Goal: Information Seeking & Learning: Understand process/instructions

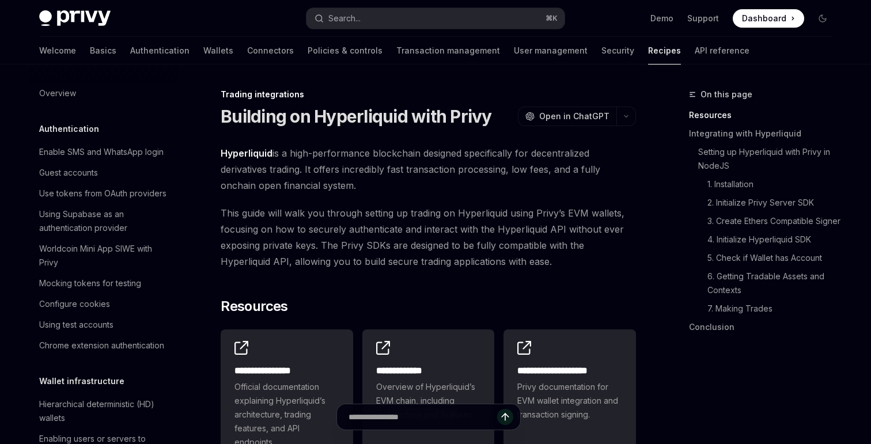
scroll to position [1100, 0]
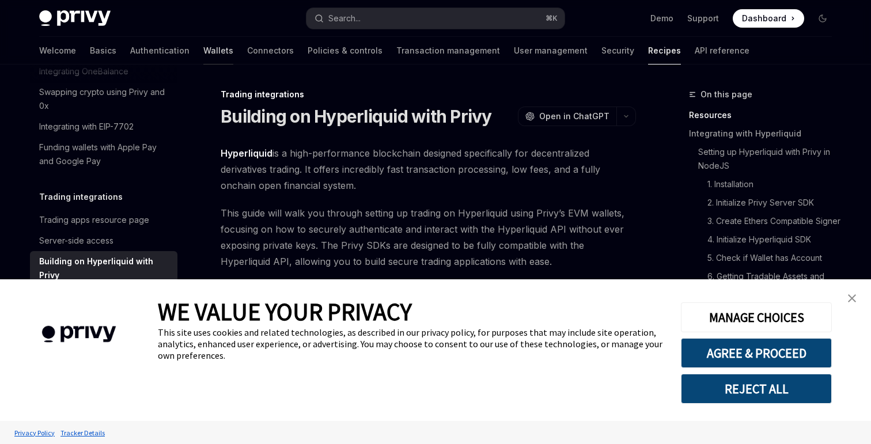
click at [203, 47] on link "Wallets" at bounding box center [218, 51] width 30 height 28
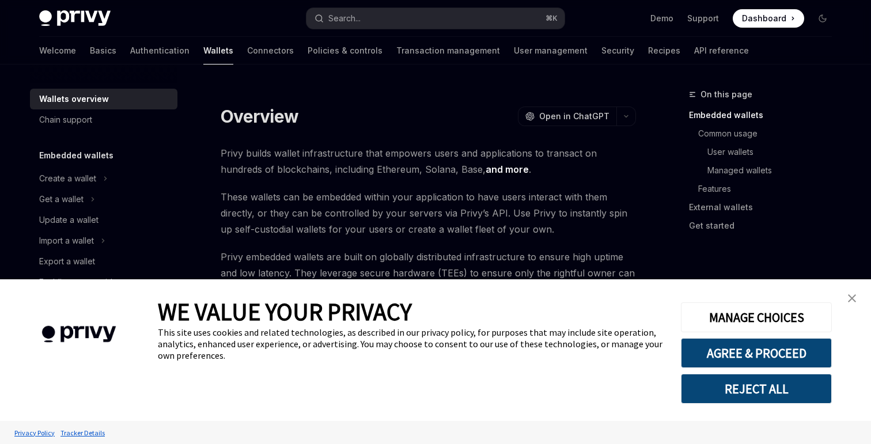
click at [856, 294] on link "close banner" at bounding box center [851, 298] width 23 height 23
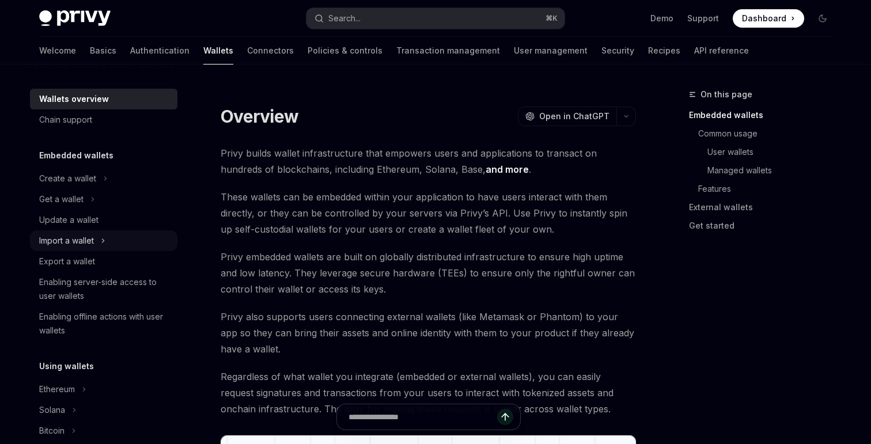
click at [90, 236] on div "Import a wallet" at bounding box center [66, 241] width 55 height 14
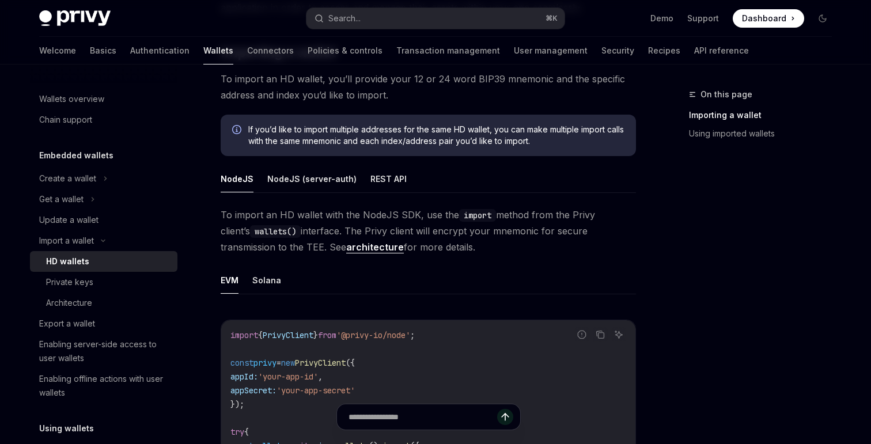
scroll to position [204, 0]
click at [100, 283] on div "Private keys" at bounding box center [108, 282] width 124 height 14
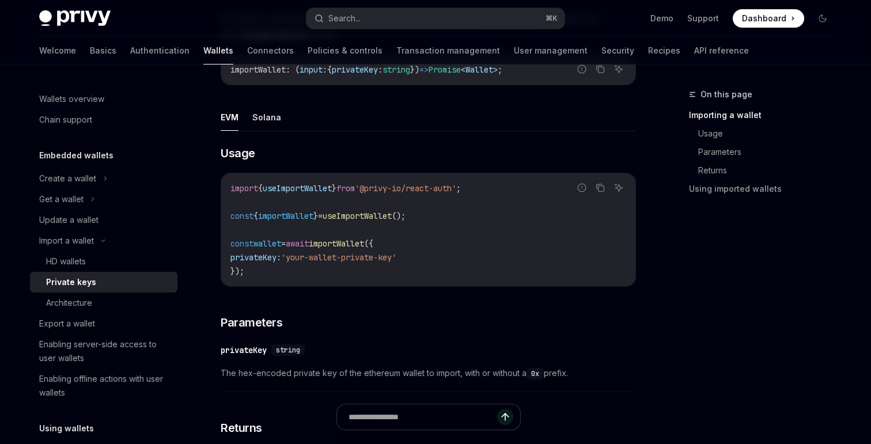
scroll to position [303, 0]
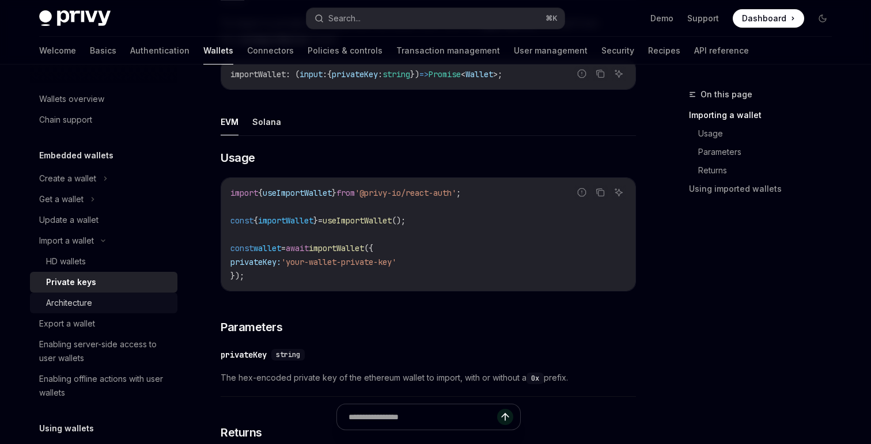
click at [92, 306] on div "Architecture" at bounding box center [69, 303] width 46 height 14
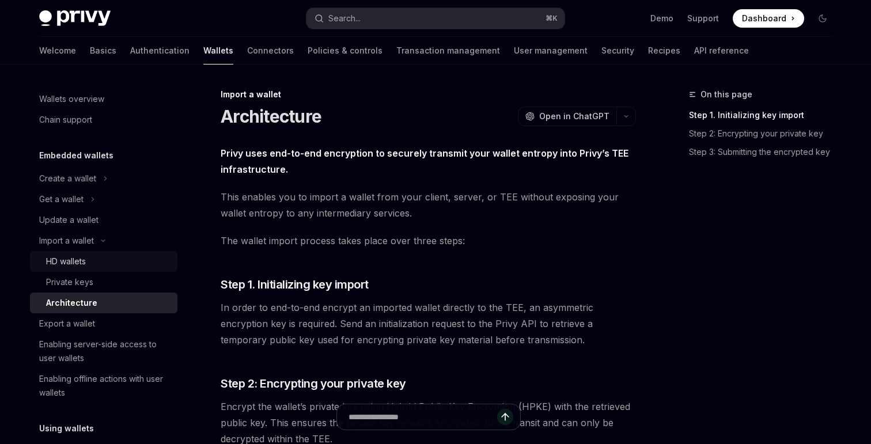
click at [102, 264] on div "HD wallets" at bounding box center [108, 262] width 124 height 14
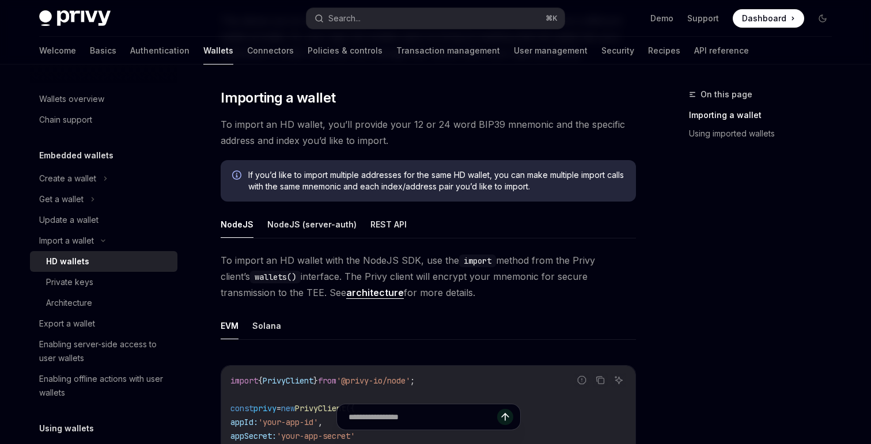
scroll to position [167, 0]
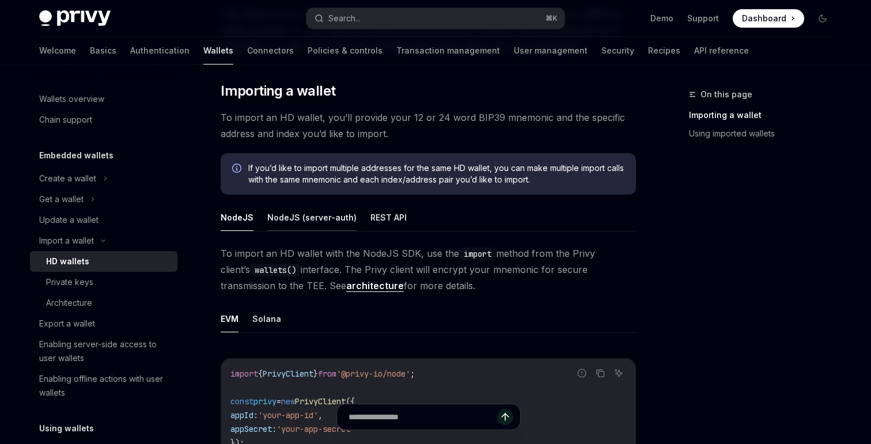
click at [281, 218] on button "NodeJS (server-auth)" at bounding box center [311, 217] width 89 height 27
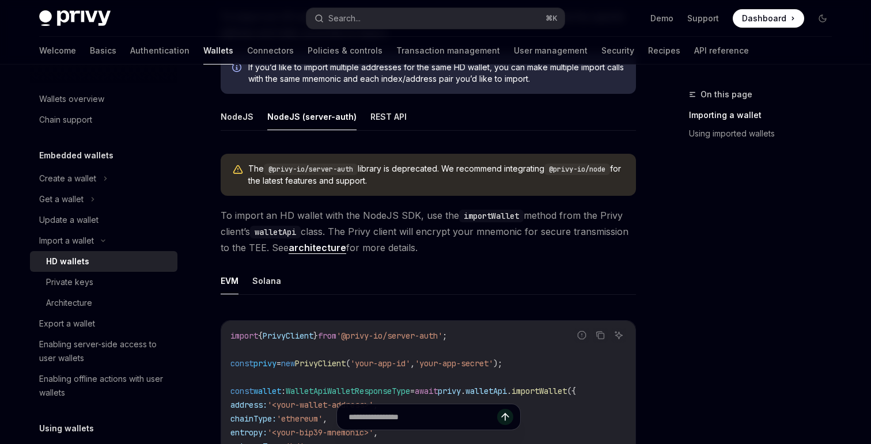
scroll to position [266, 0]
click at [238, 119] on button "NodeJS" at bounding box center [237, 118] width 33 height 27
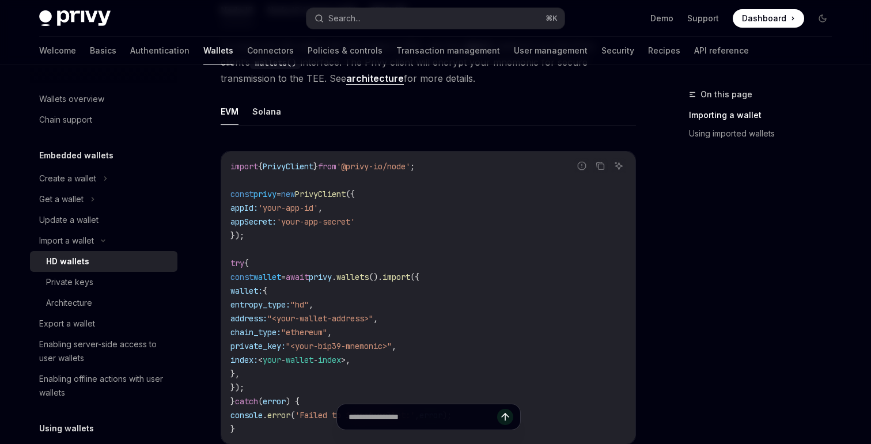
scroll to position [384, 0]
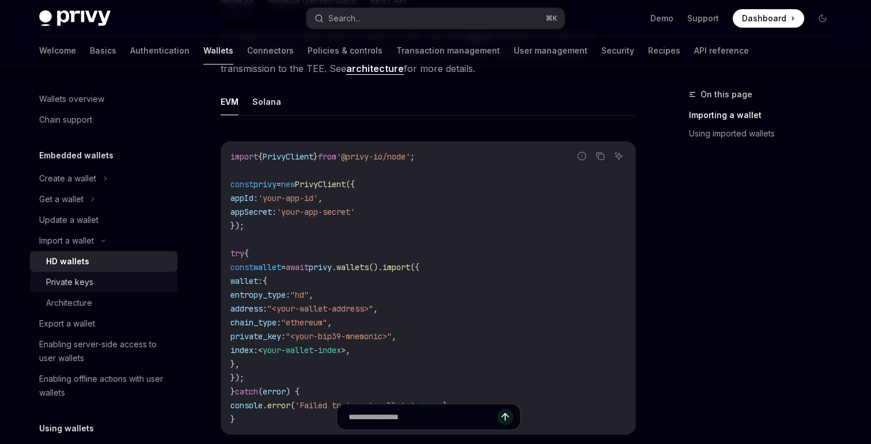
click at [77, 283] on div "Private keys" at bounding box center [69, 282] width 47 height 14
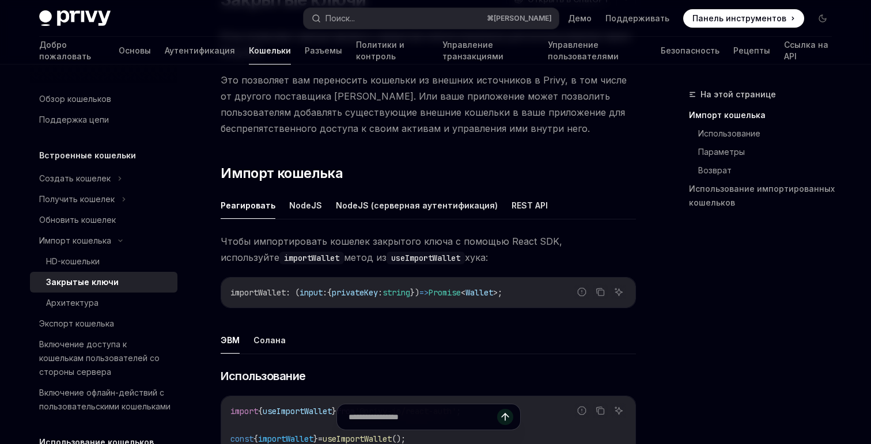
scroll to position [124, 0]
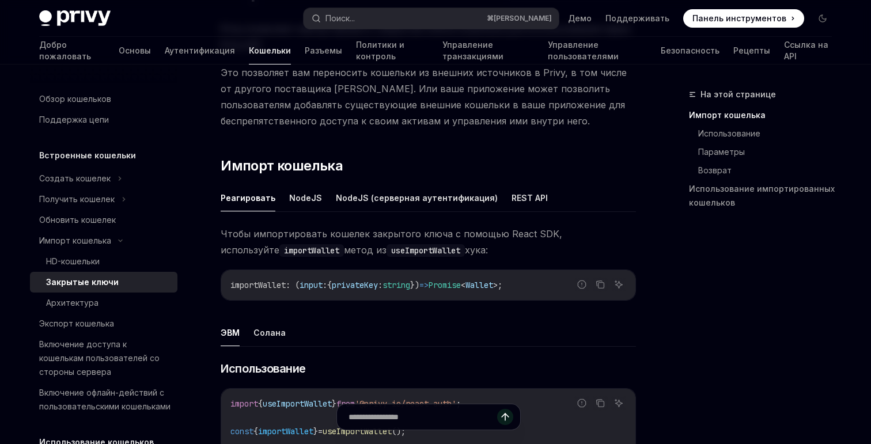
click at [294, 375] on font "Использование" at bounding box center [263, 369] width 85 height 14
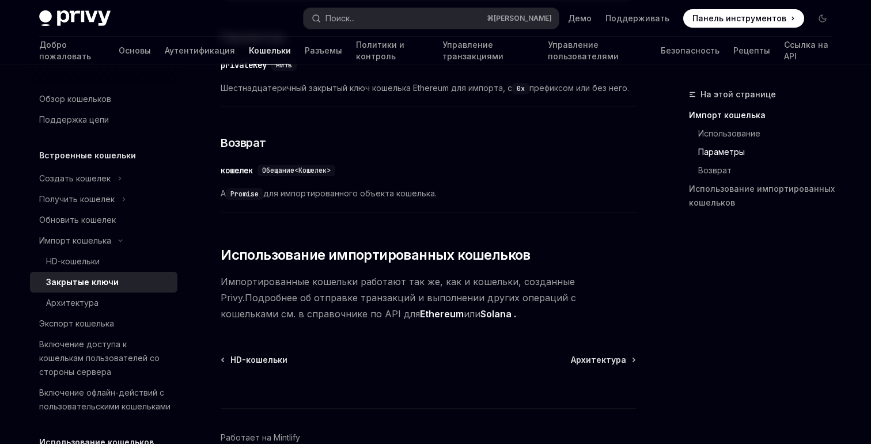
scroll to position [637, 0]
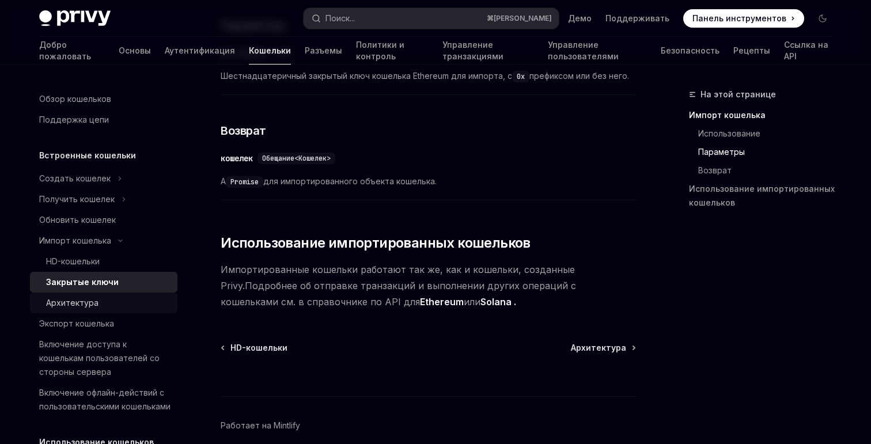
click at [99, 301] on div "Архитектура" at bounding box center [108, 303] width 124 height 14
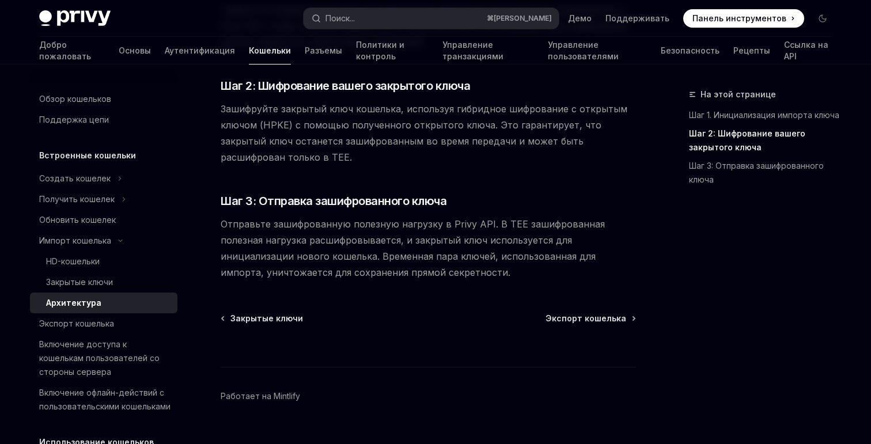
scroll to position [329, 0]
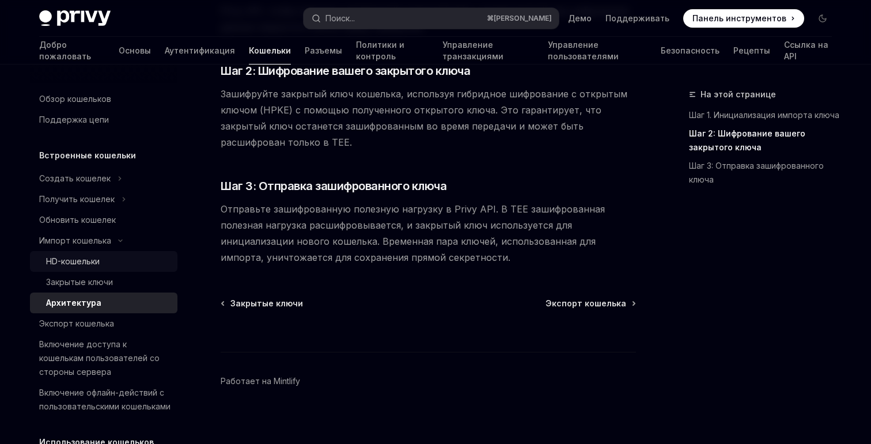
click at [105, 257] on div "HD-кошельки" at bounding box center [108, 262] width 124 height 14
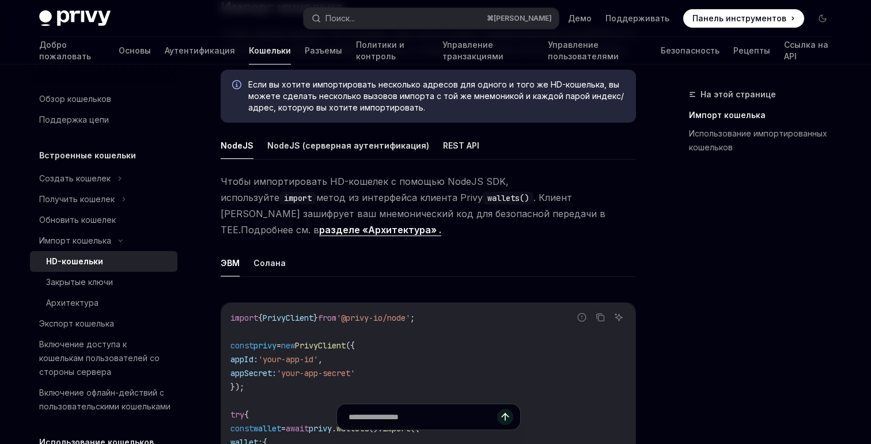
scroll to position [267, 0]
click at [326, 149] on font "NodeJS (серверная аутентификация)" at bounding box center [348, 145] width 162 height 10
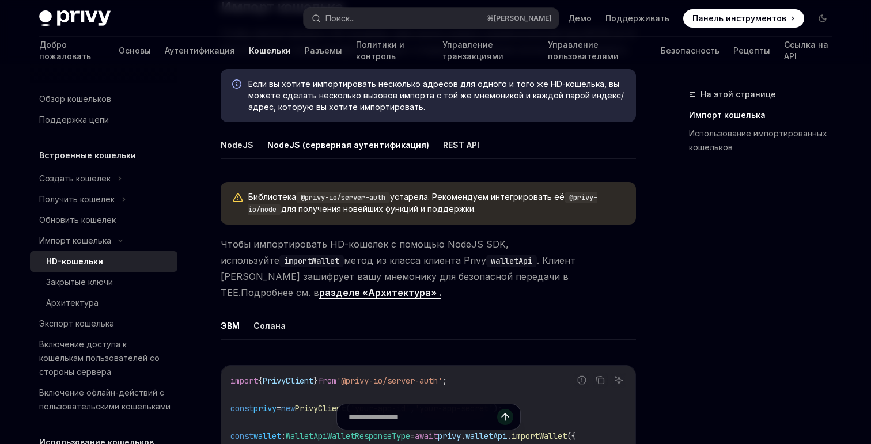
click at [428, 151] on ul "NodeJS NodeJS (серверная аутентификация) REST API" at bounding box center [428, 145] width 415 height 28
click at [443, 151] on font "REST API" at bounding box center [461, 145] width 36 height 14
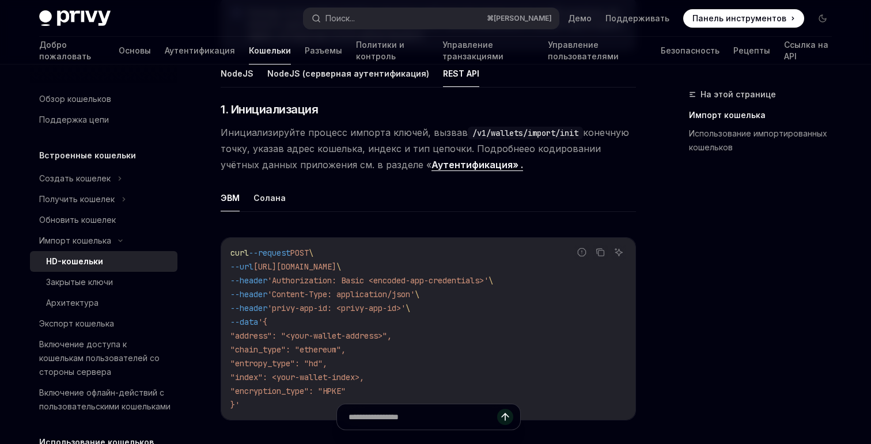
scroll to position [337, 0]
click at [373, 71] on font "NodeJS (серверная аутентификация)" at bounding box center [348, 75] width 162 height 10
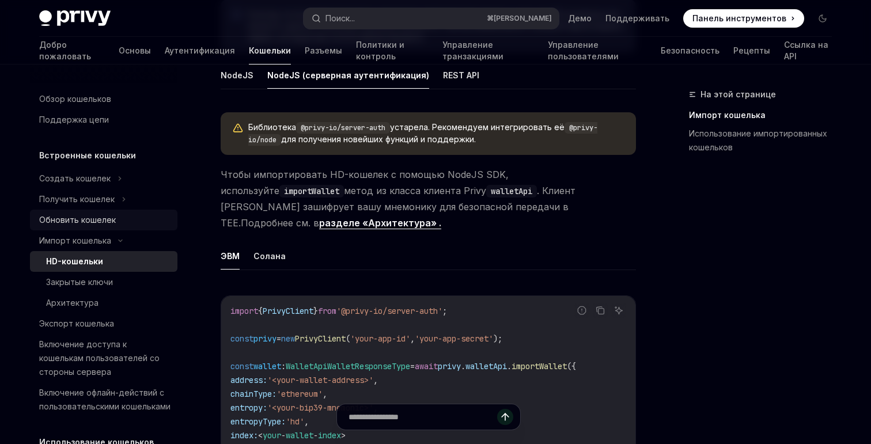
click at [107, 218] on font "Обновить кошелек" at bounding box center [77, 220] width 77 height 10
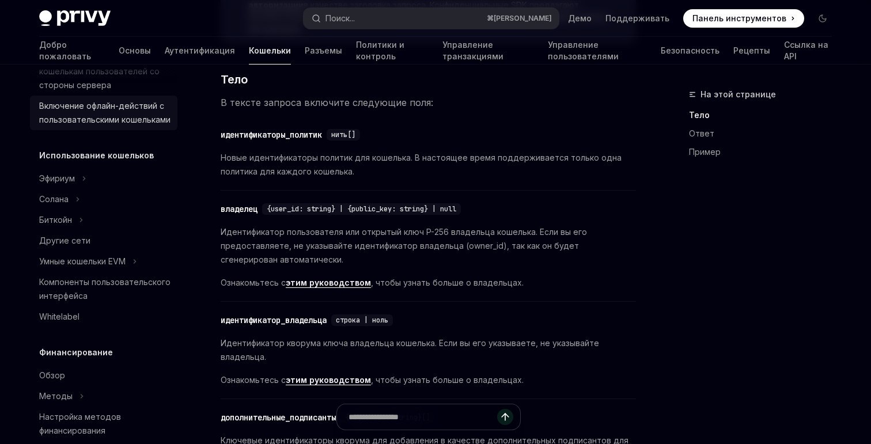
scroll to position [302, 0]
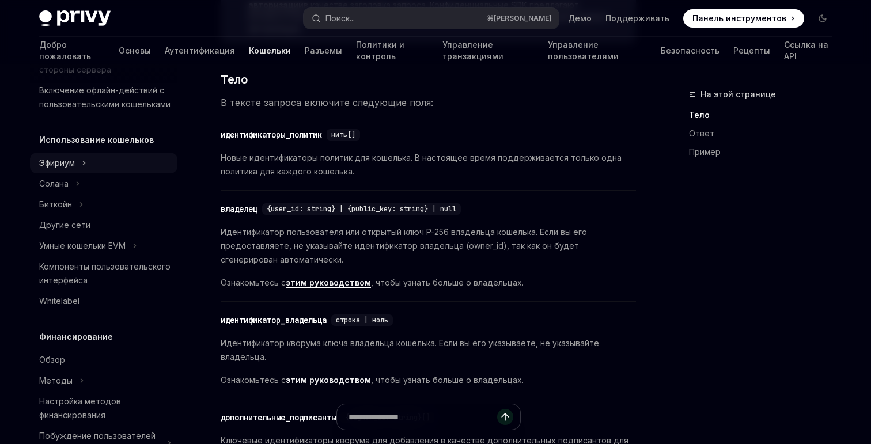
click at [83, 168] on icon at bounding box center [84, 163] width 5 height 14
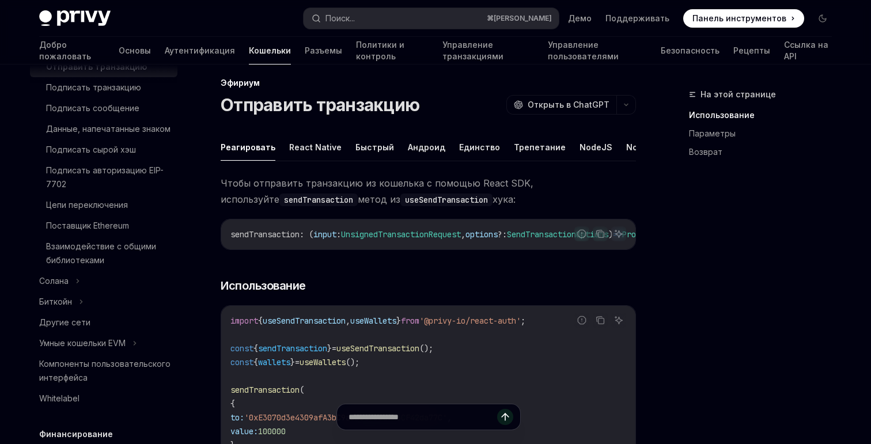
scroll to position [11, 0]
click at [381, 146] on font "Быстрый" at bounding box center [374, 148] width 39 height 10
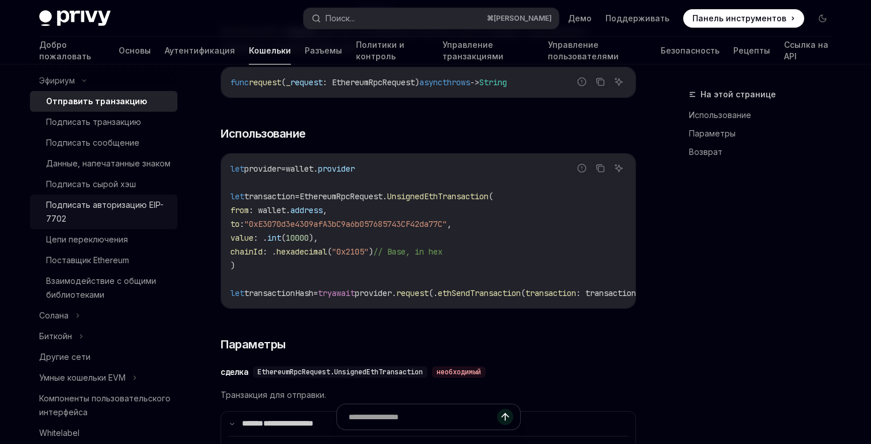
scroll to position [381, 0]
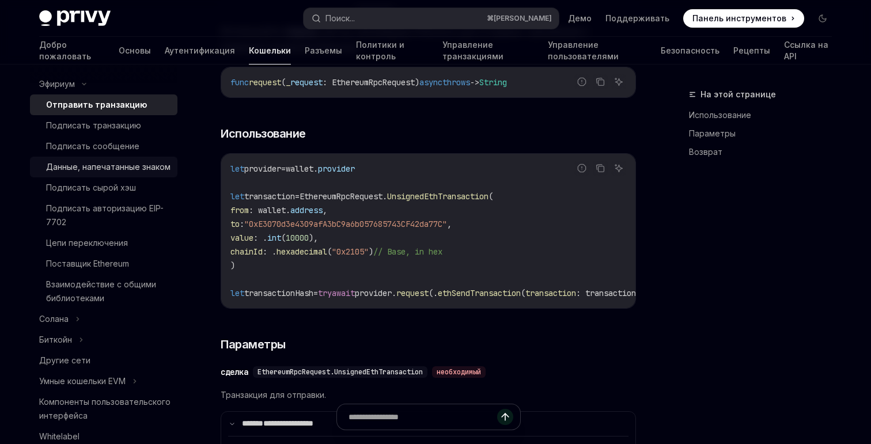
click at [126, 168] on font "Данные, напечатанные знаком" at bounding box center [108, 167] width 124 height 10
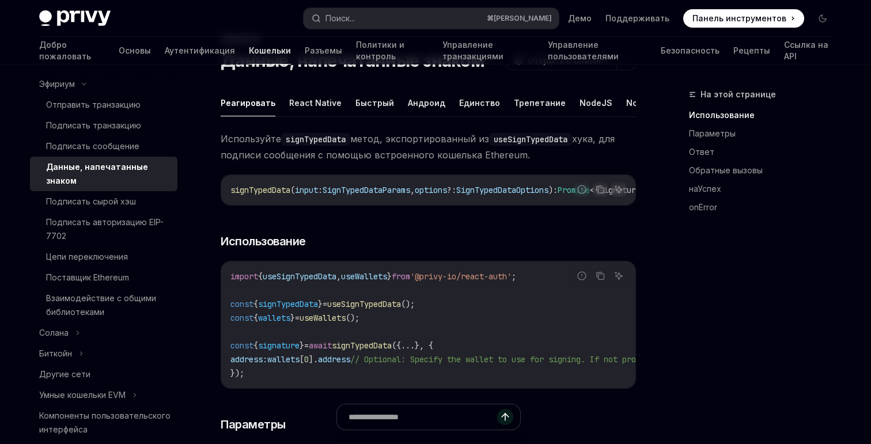
scroll to position [55, 0]
click at [375, 97] on button "Быстрый" at bounding box center [374, 103] width 39 height 27
type textarea "*"
